Goal: Find specific page/section: Find specific page/section

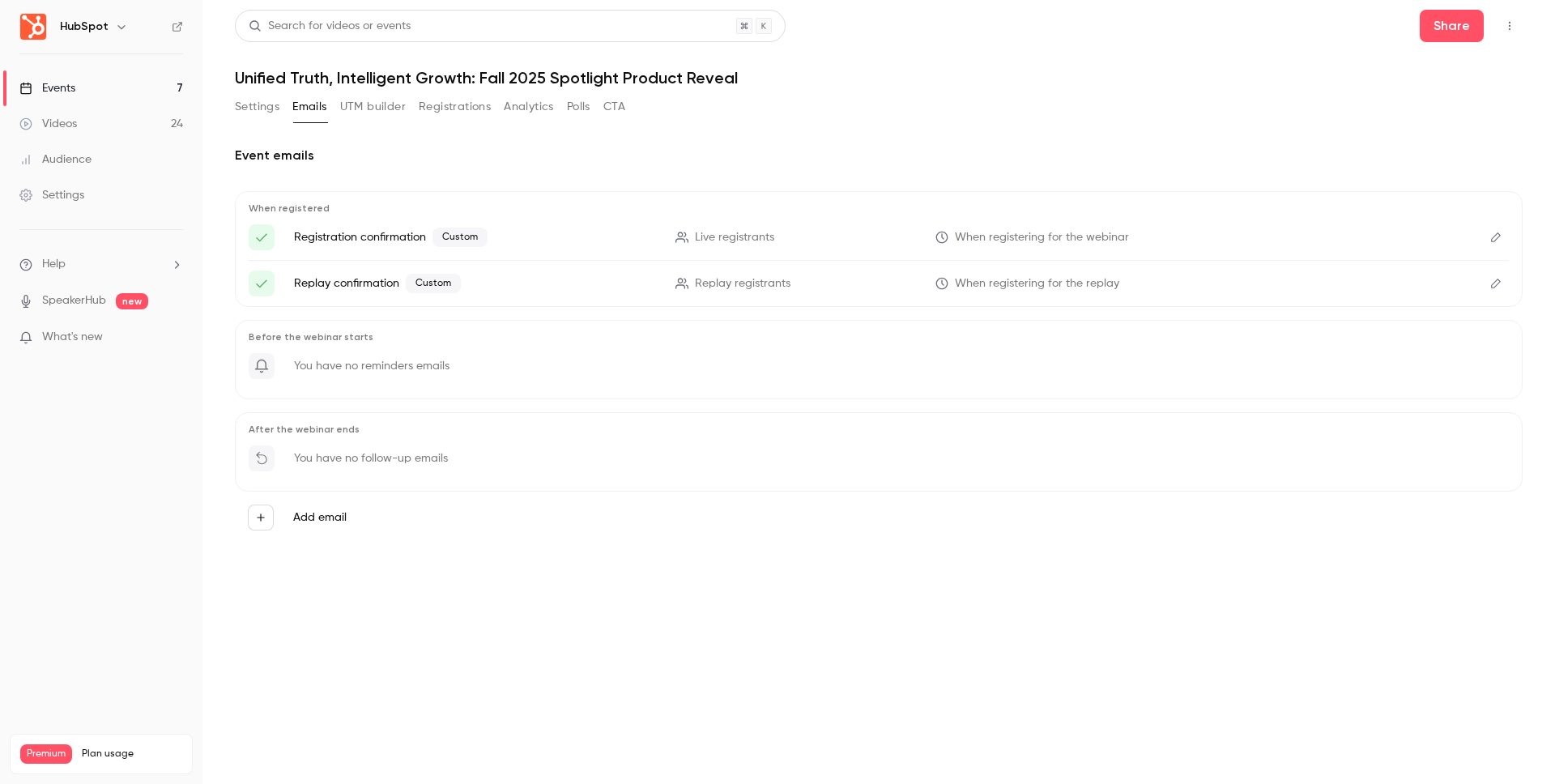
click at [259, 110] on button "Settings" at bounding box center [256, 106] width 44 height 26
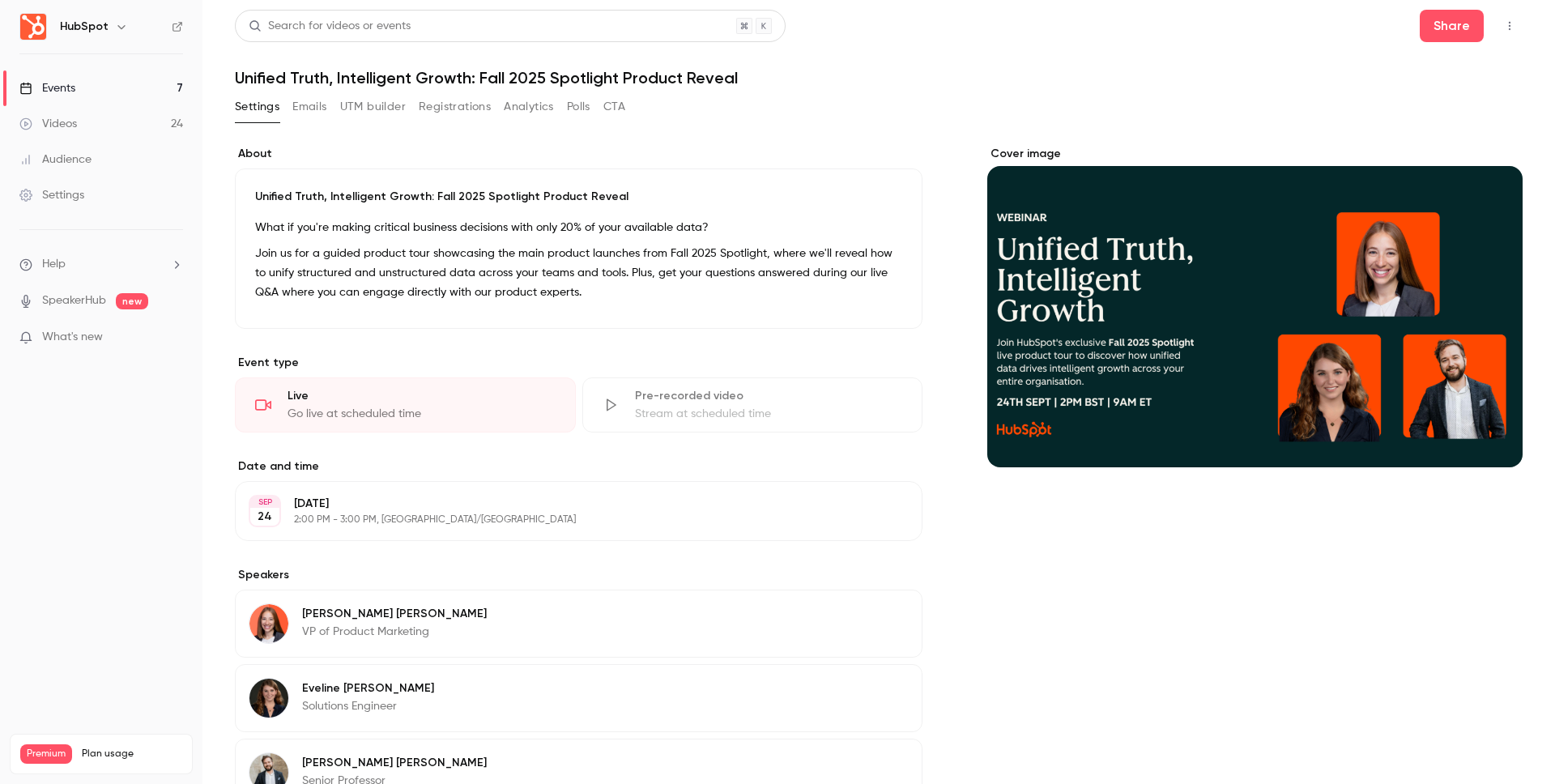
click at [430, 106] on button "Registrations" at bounding box center [454, 106] width 72 height 26
